Goal: Subscribe to service/newsletter

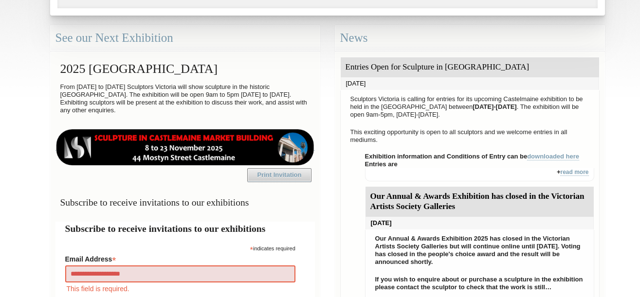
type input "**********"
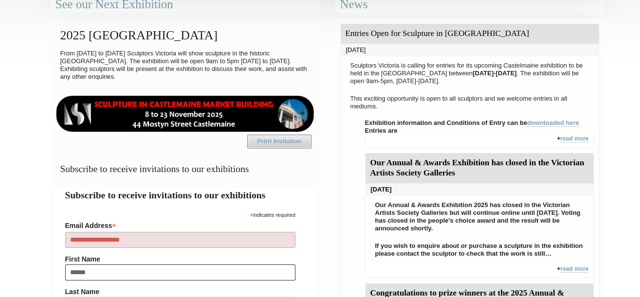
type input "*******"
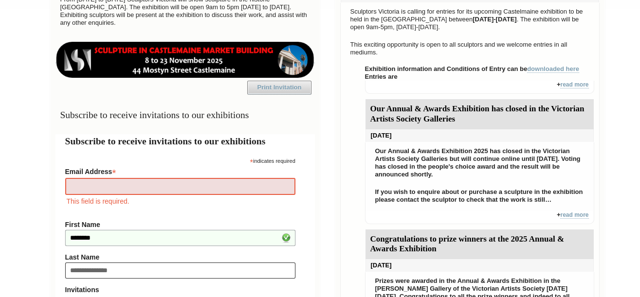
type input "**********"
